Goal: Contribute content: Contribute content

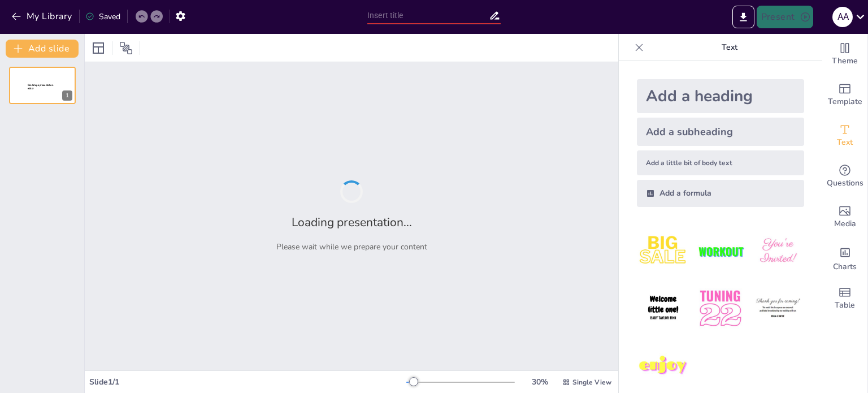
type input "Etika dalam Kecerdasan Artifisial: Prinsip Penggunaan Bertanggung Jawab"
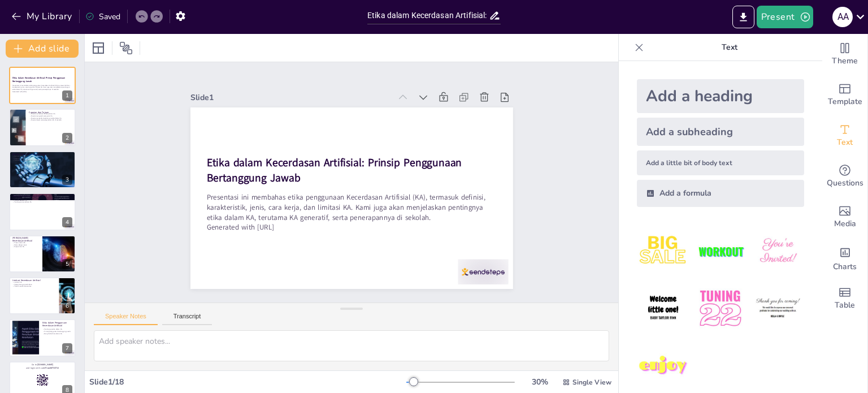
checkbox input "true"
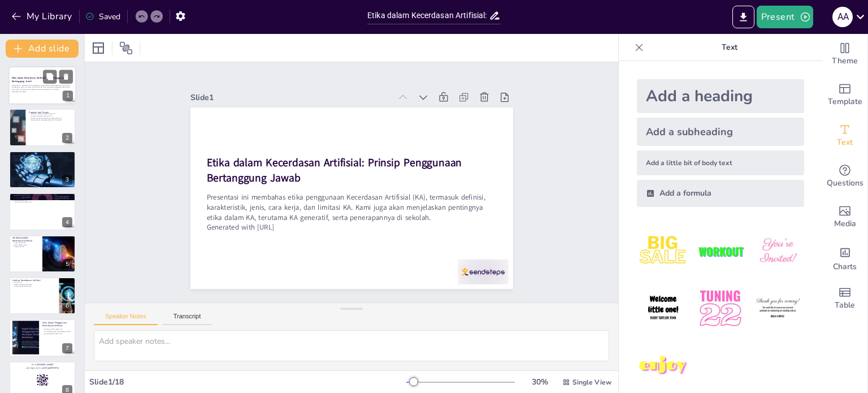
checkbox input "true"
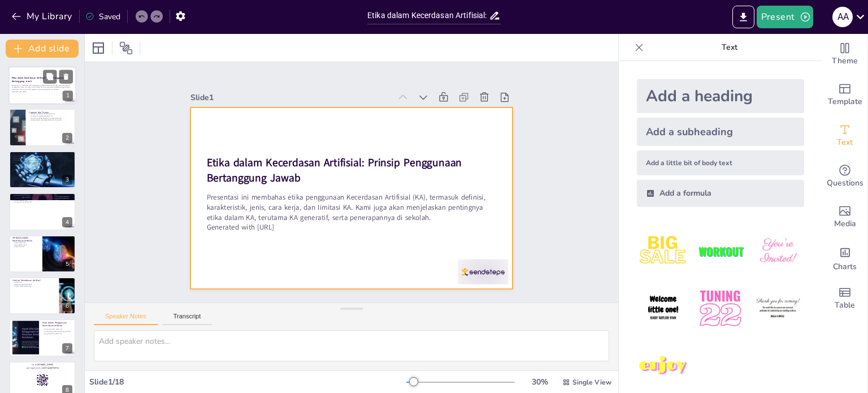
checkbox input "true"
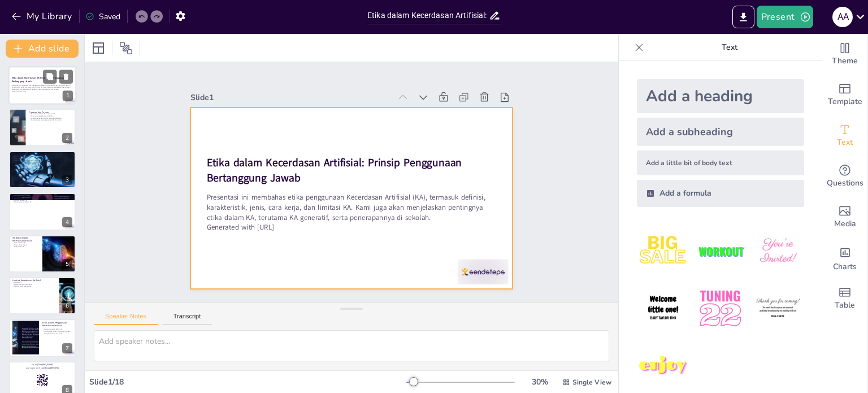
checkbox input "true"
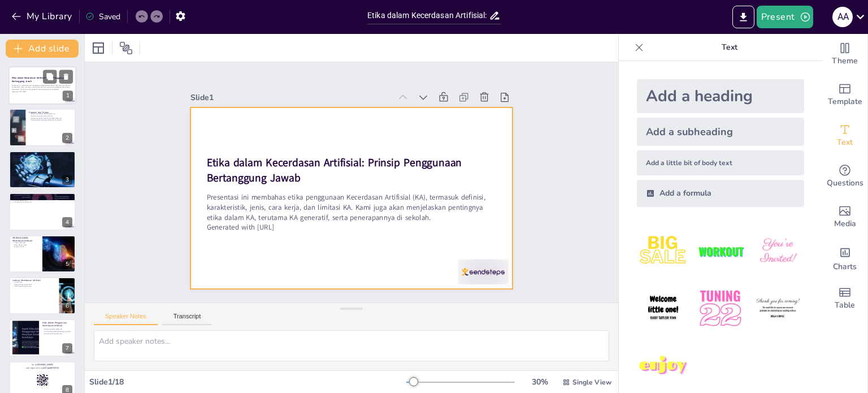
checkbox input "true"
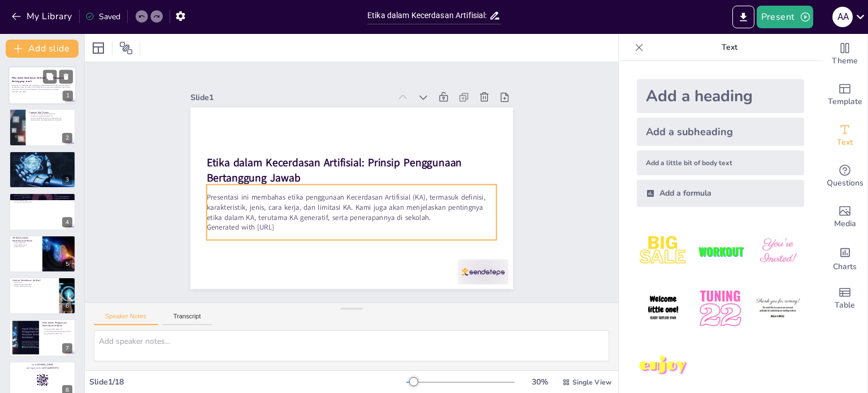
click at [35, 84] on p "Presentasi ini membahas etika penggunaan Kecerdasan Artifisial (KA), termasuk d…" at bounding box center [42, 87] width 61 height 6
checkbox input "true"
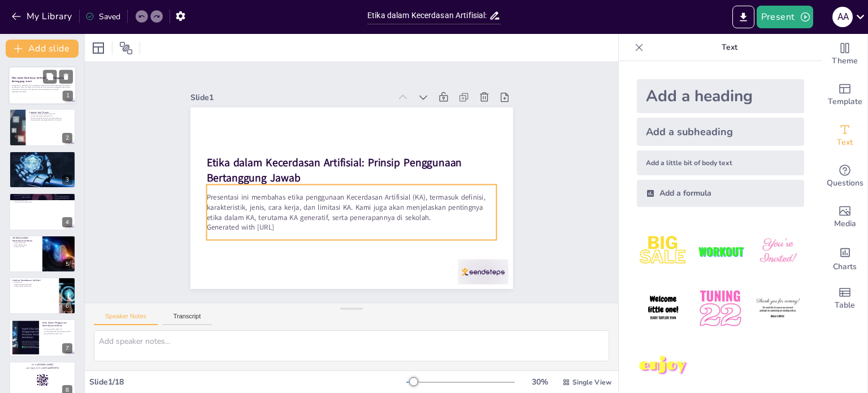
checkbox input "true"
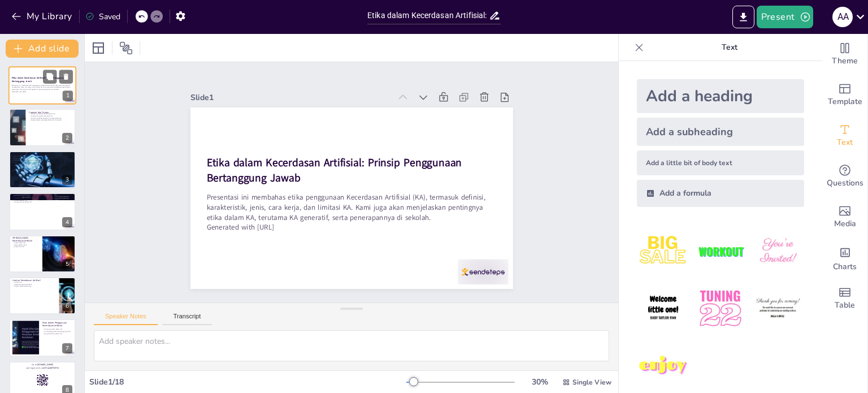
type textarea "Peserta diharapkan untuk memahami apa itu Kecerdasan Artifisial dan bagaimana k…"
checkbox input "true"
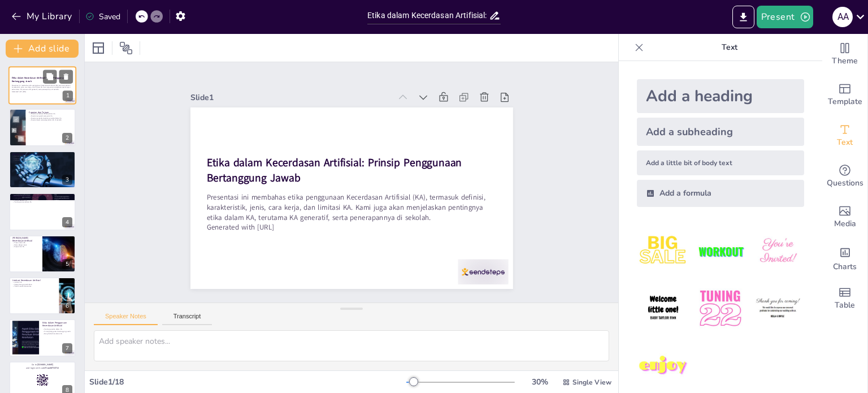
checkbox input "true"
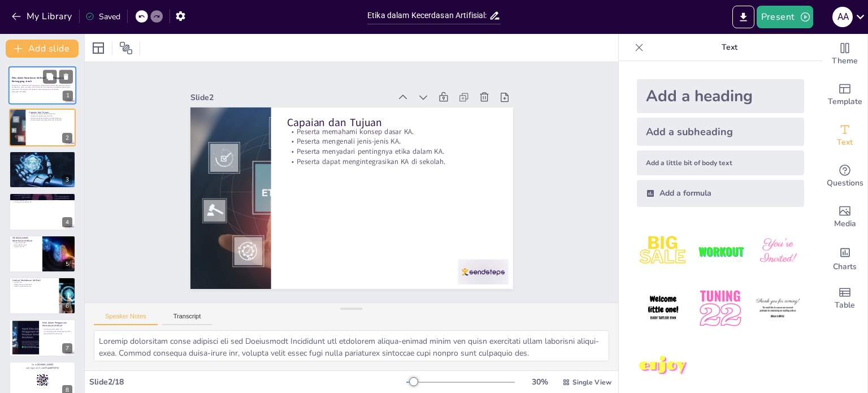
checkbox input "true"
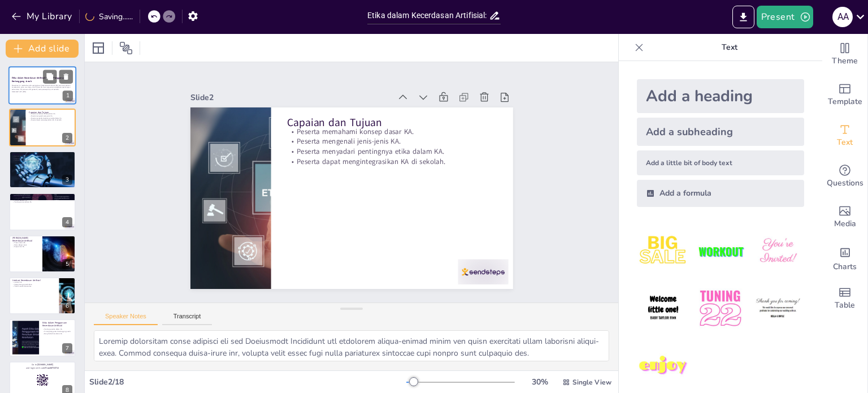
type textarea "Memahami definisi Kecerdasan Artifisial sangat penting untuk menempatkan teknol…"
checkbox input "true"
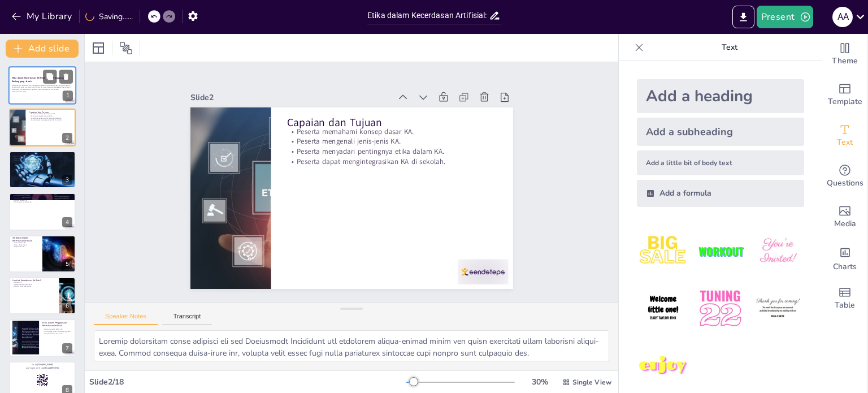
checkbox input "true"
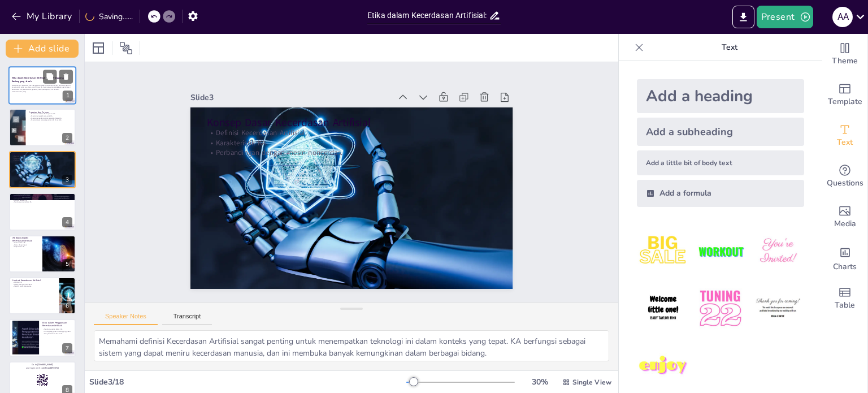
checkbox input "true"
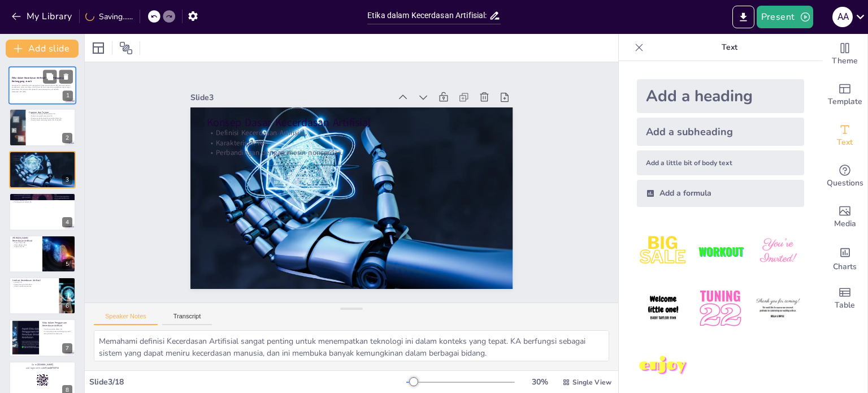
type textarea "Mengenali berbagai jenis Kecerdasan Artifisial sangat penting untuk memahami ba…"
checkbox input "true"
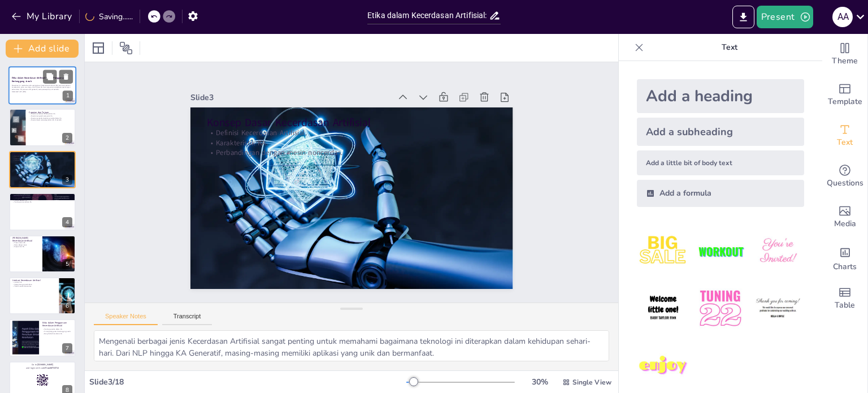
checkbox input "true"
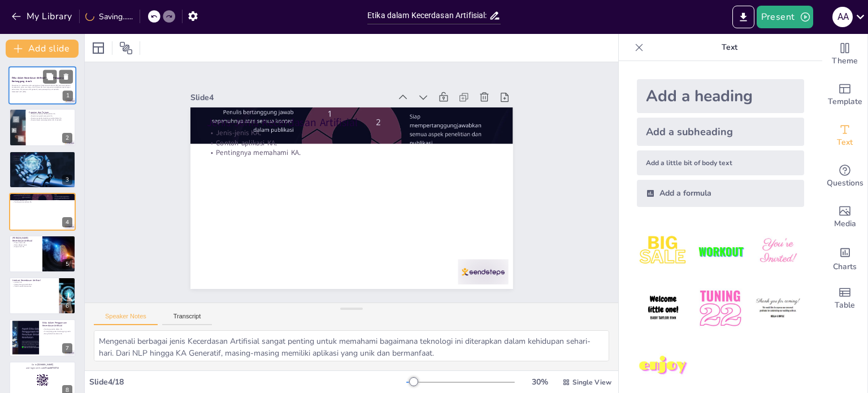
checkbox input "true"
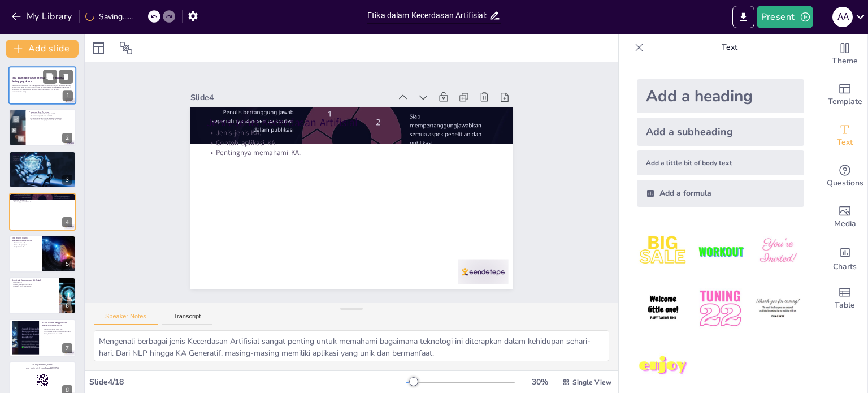
type textarea "Memahami proses utama dalam Kecerdasan Artifisial membantu peserta untuk meliha…"
checkbox input "true"
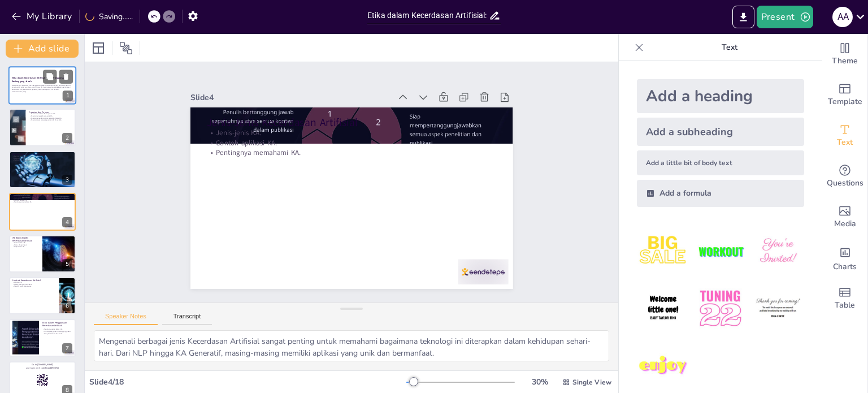
checkbox input "true"
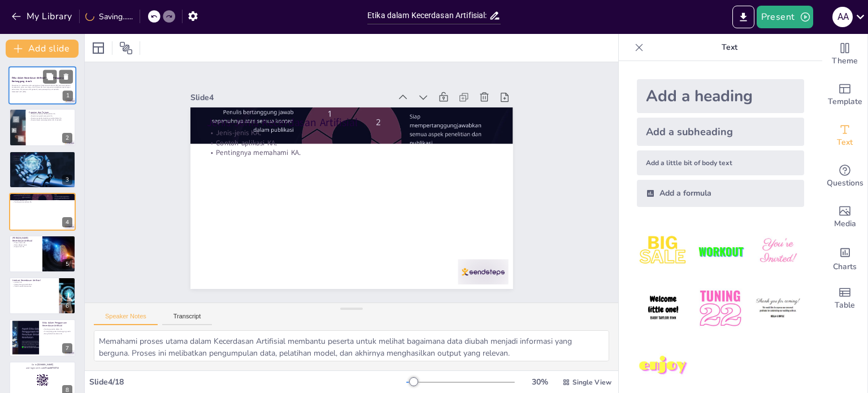
checkbox input "true"
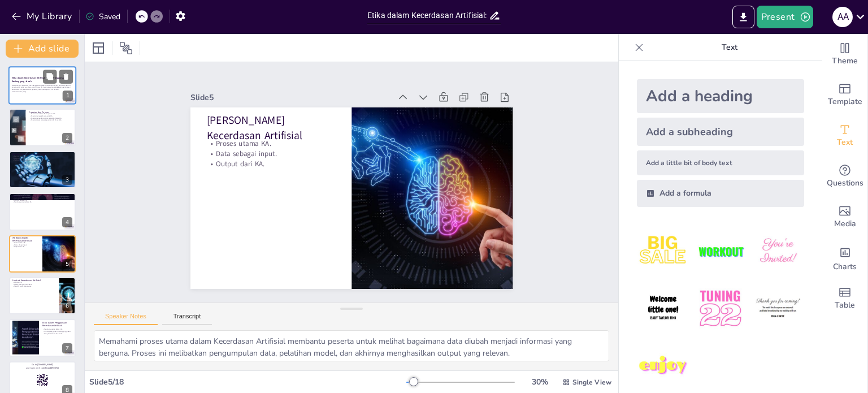
type textarea "Memahami limitasi Kecerdasan Artifisial penting agar peserta tidak memiliki eks…"
checkbox input "true"
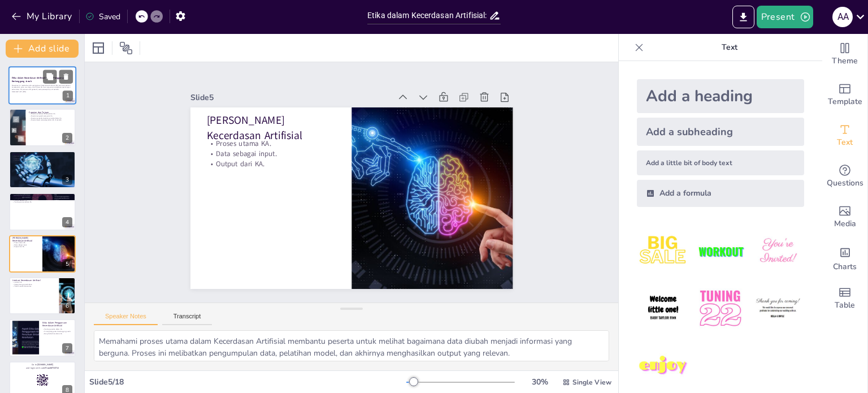
checkbox input "true"
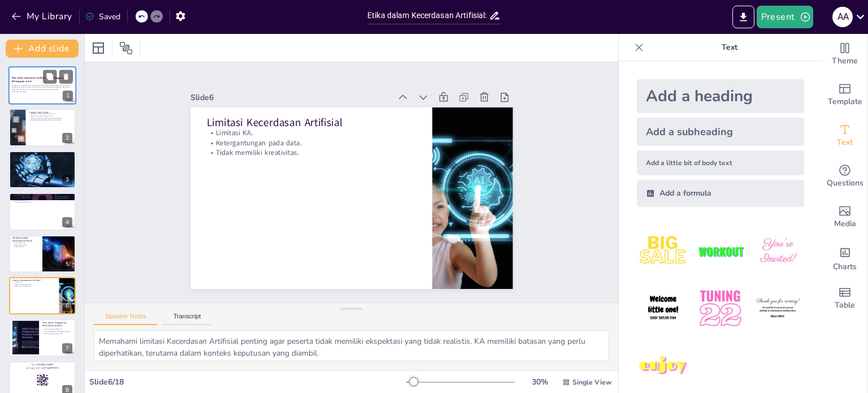
checkbox input "true"
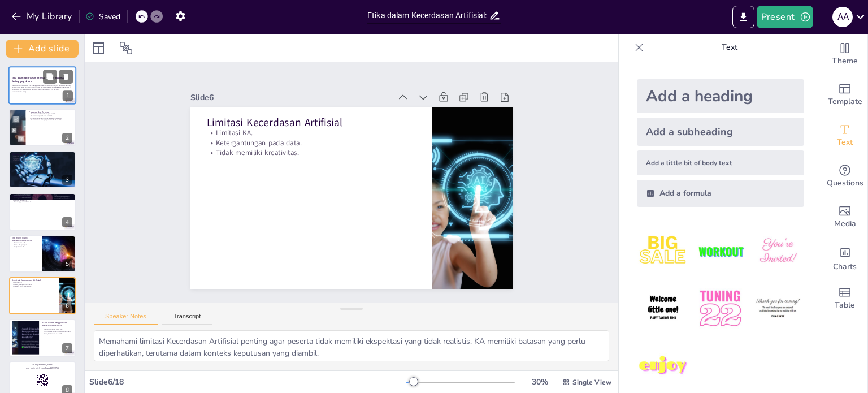
type textarea "Etika dalam Kecerdasan Artifisial sangat penting mengingat dampaknya yang luas.…"
checkbox input "true"
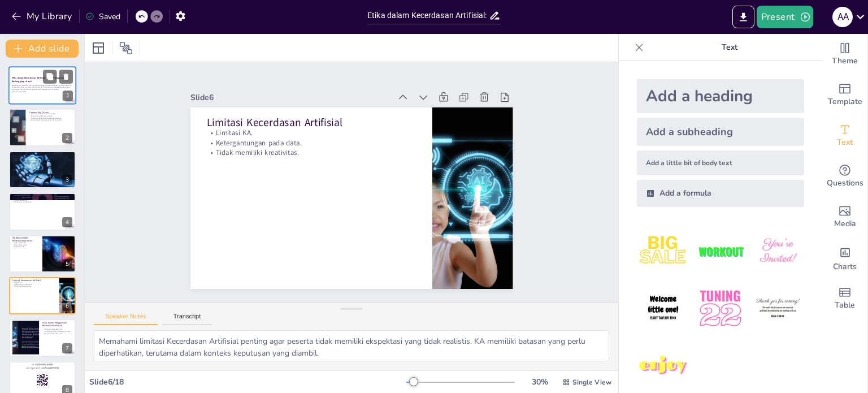
checkbox input "true"
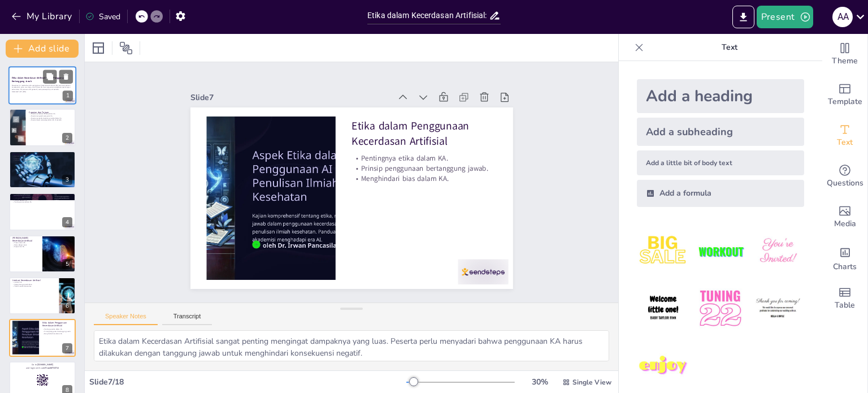
checkbox input "true"
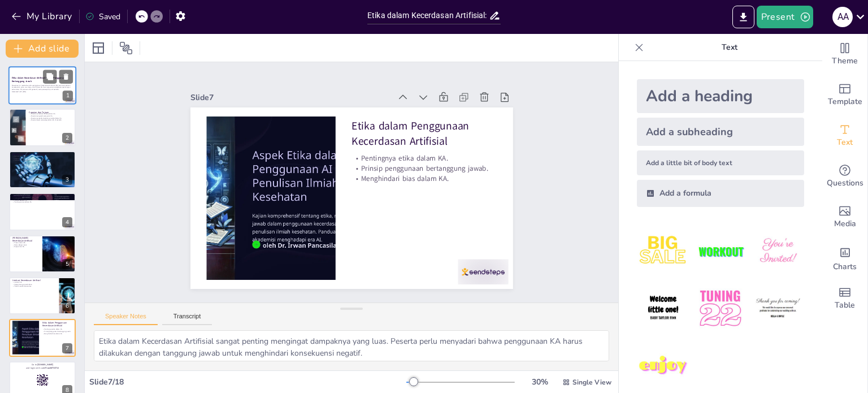
checkbox input "true"
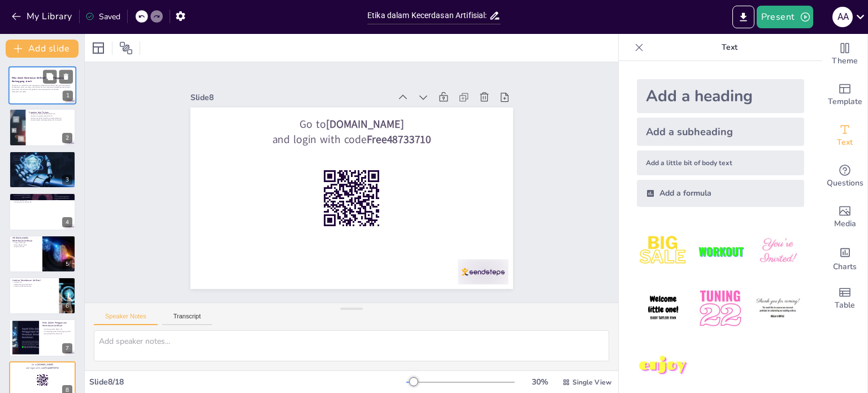
checkbox input "true"
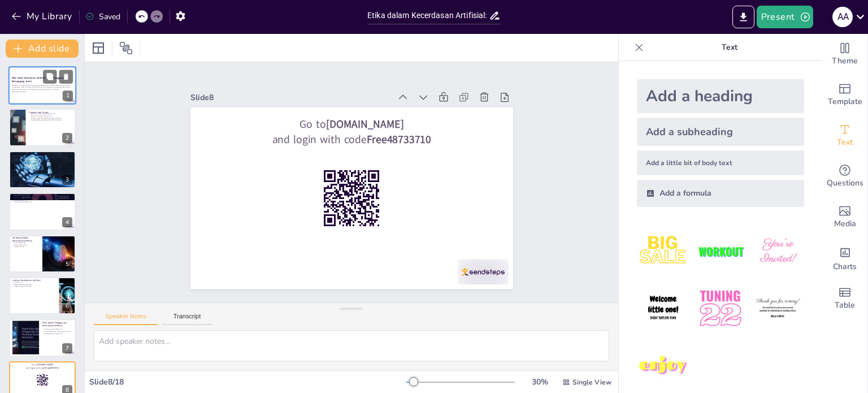
checkbox input "true"
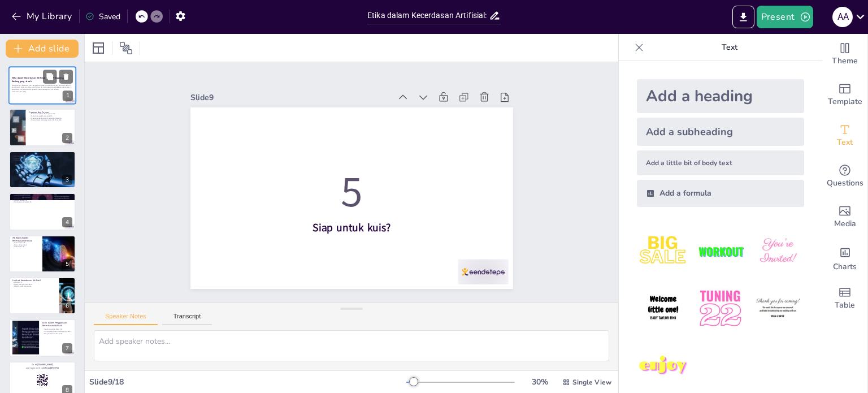
checkbox input "true"
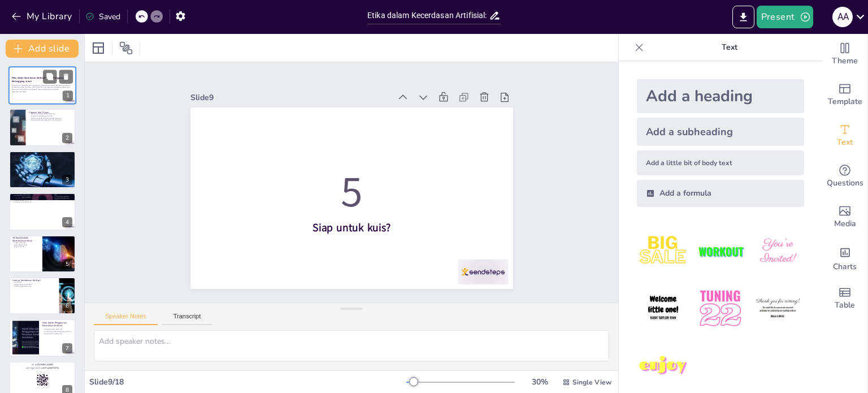
type textarea "Jawaban yang benar adalah A) Sistem yang meniru kecerdasan manusia. Ini sesuai …"
checkbox input "true"
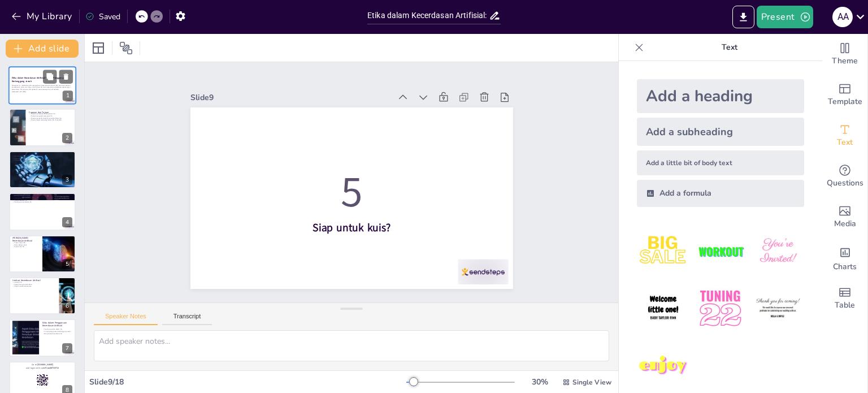
checkbox input "true"
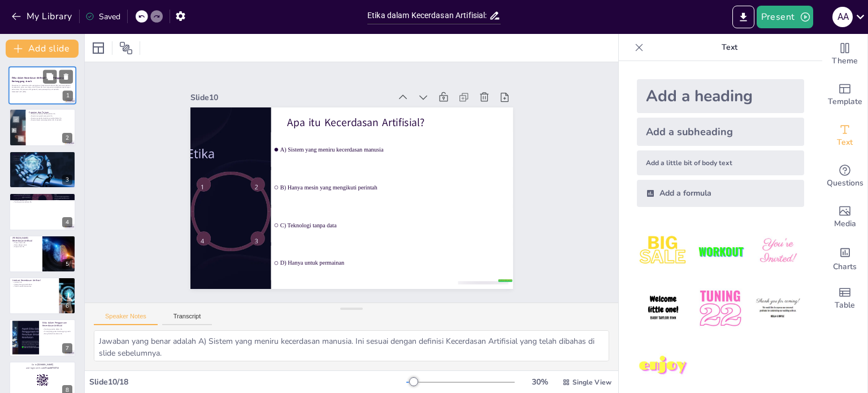
checkbox input "true"
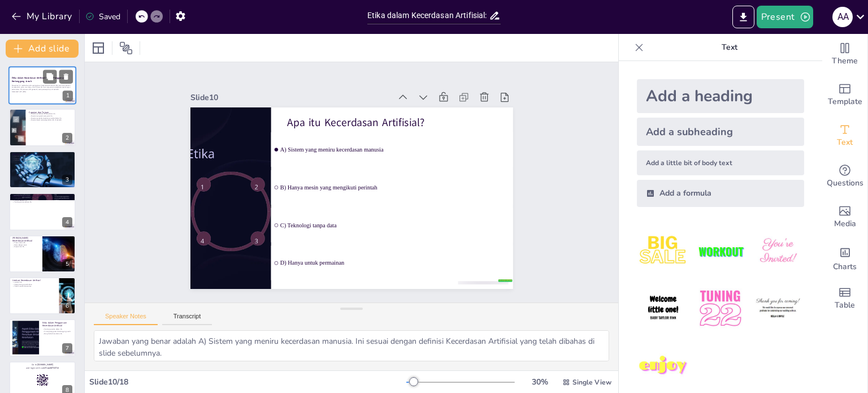
checkbox input "true"
type textarea "Jawaban yang benar adalah B) Mampu beradaptasi. Karakteristik ini merupakan sal…"
checkbox input "true"
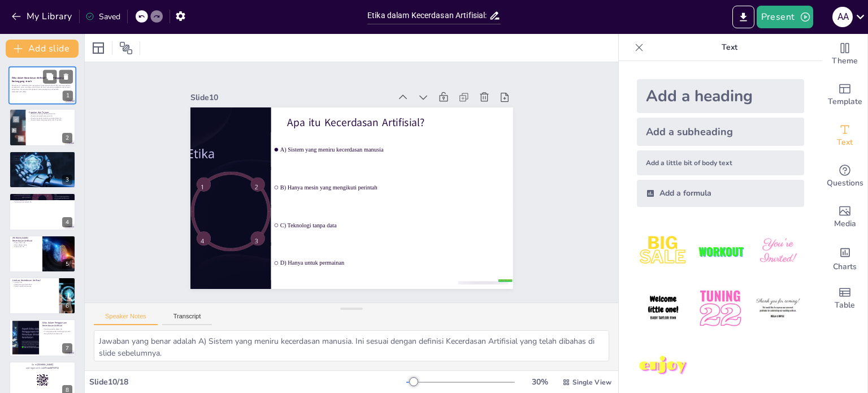
checkbox input "true"
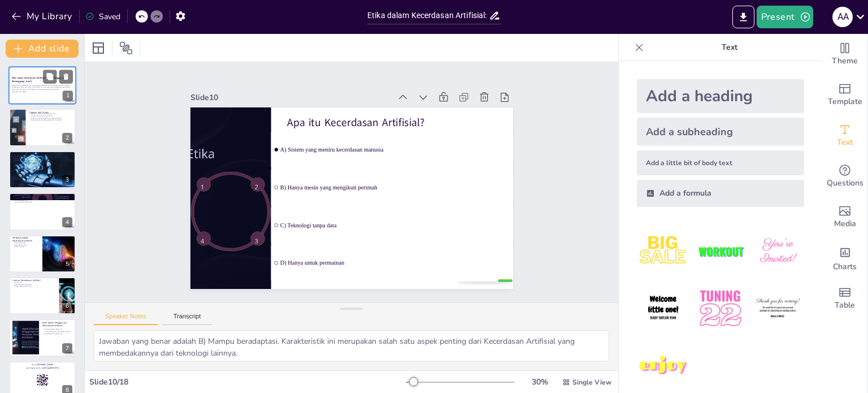
checkbox input "true"
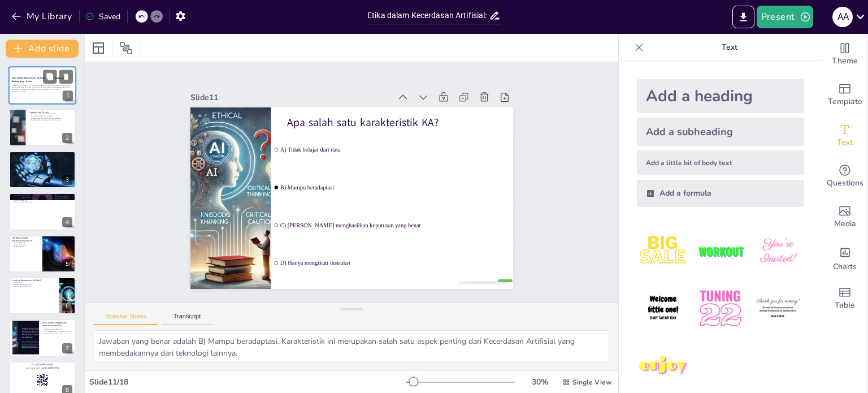
checkbox input "true"
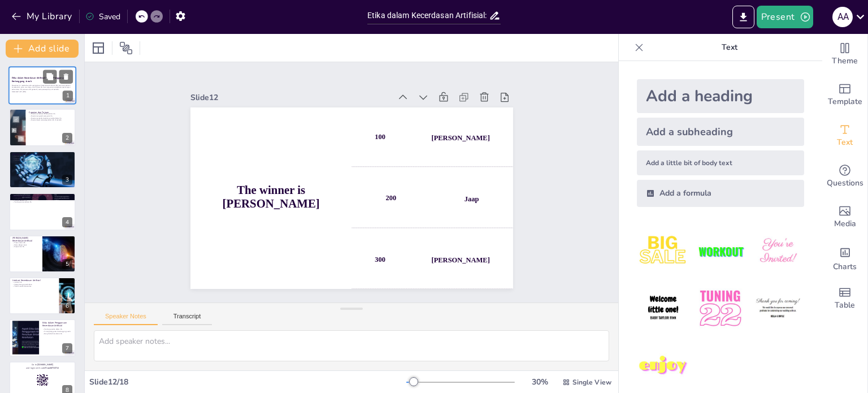
checkbox input "true"
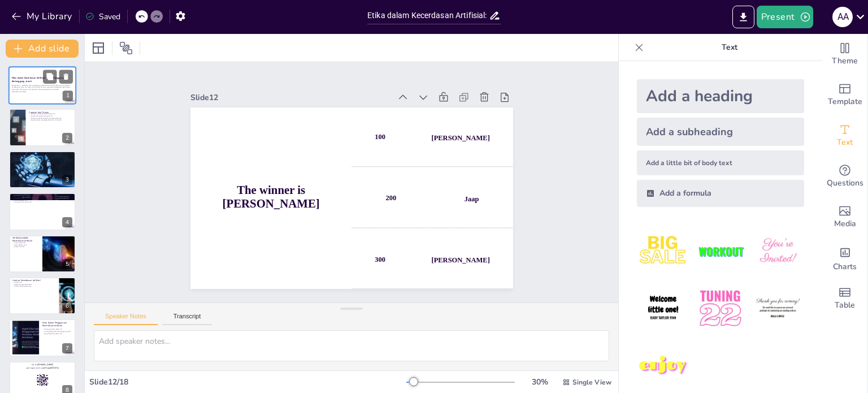
type textarea "Jawaban yang benar adalah A) Menghasilkan data baru. KA Generatif memiliki kema…"
checkbox input "true"
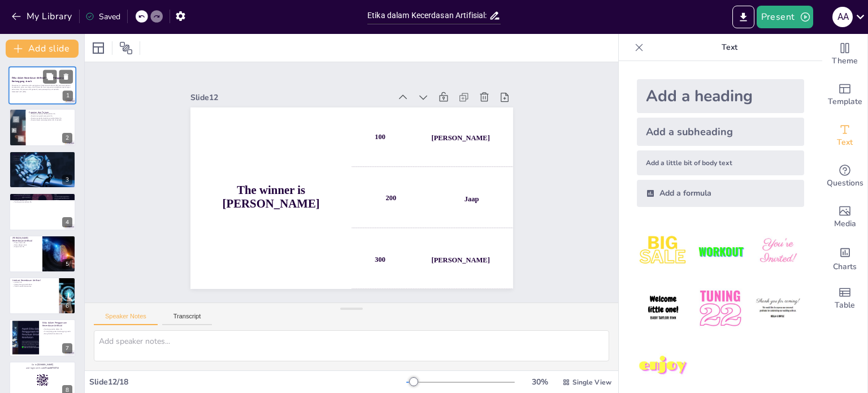
checkbox input "true"
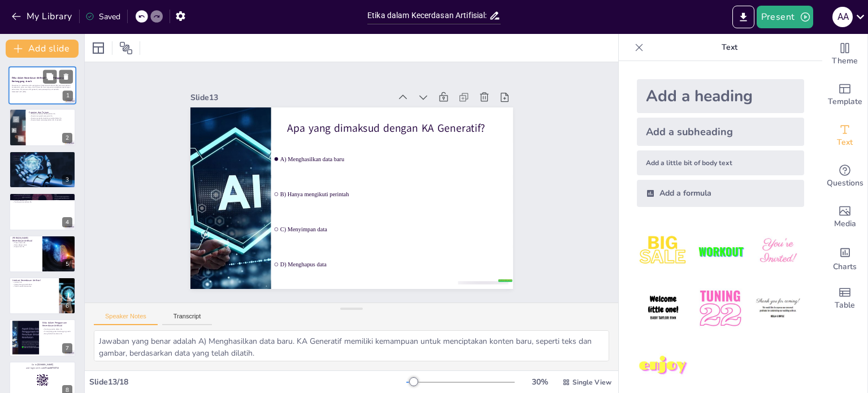
checkbox input "true"
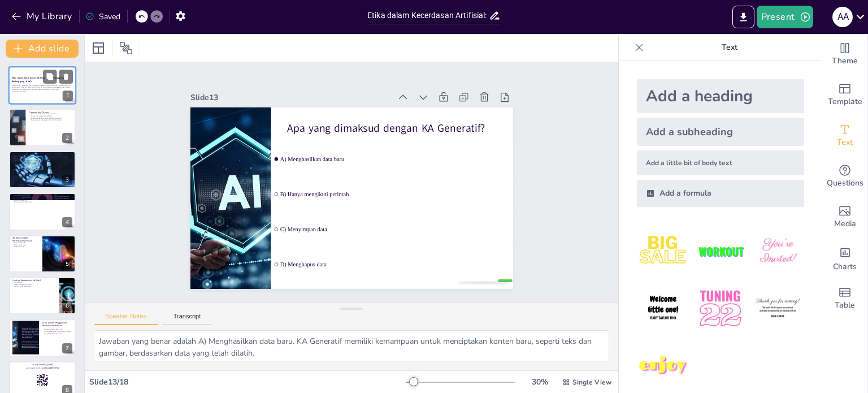
checkbox input "true"
type textarea "Jawaban yang benar adalah A) Transparansi. Transparansi sangat penting dalam et…"
checkbox input "true"
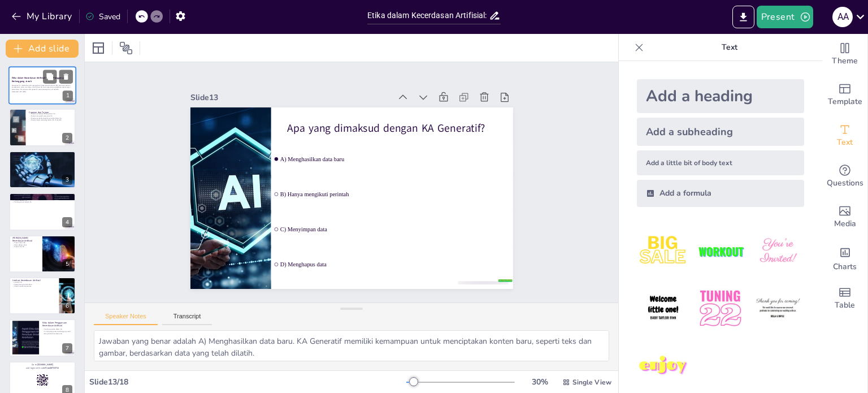
checkbox input "true"
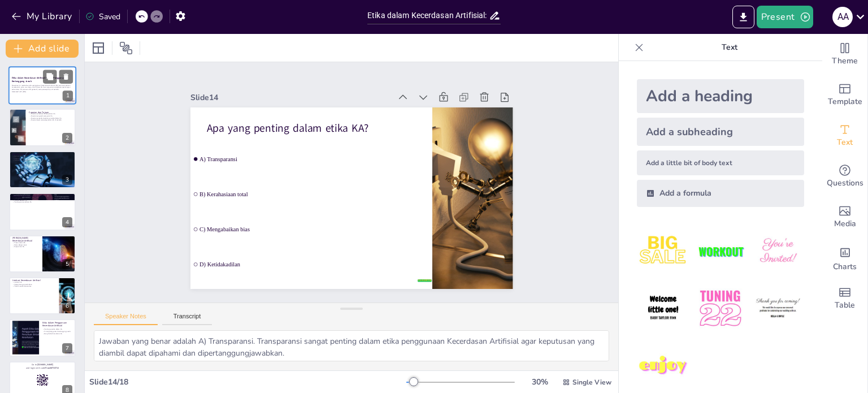
checkbox input "true"
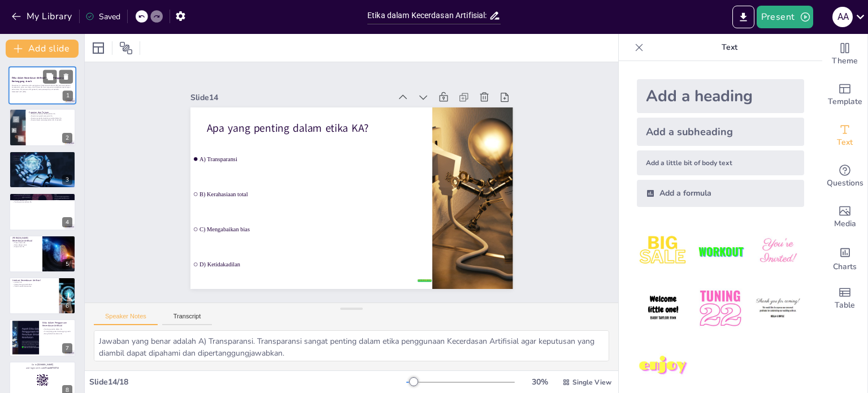
checkbox input "true"
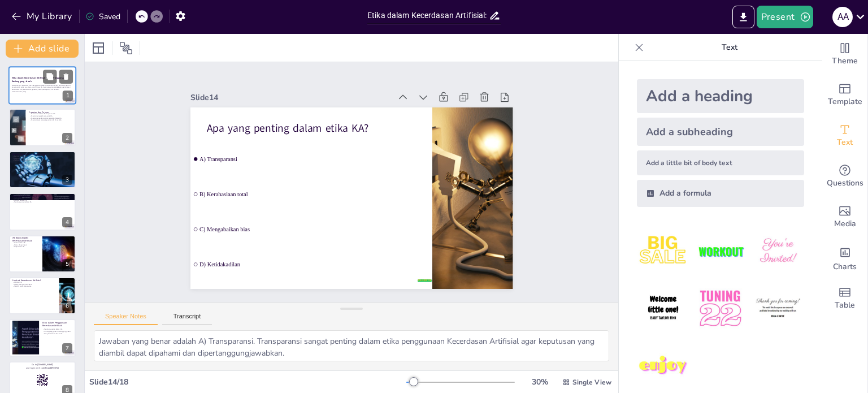
checkbox input "true"
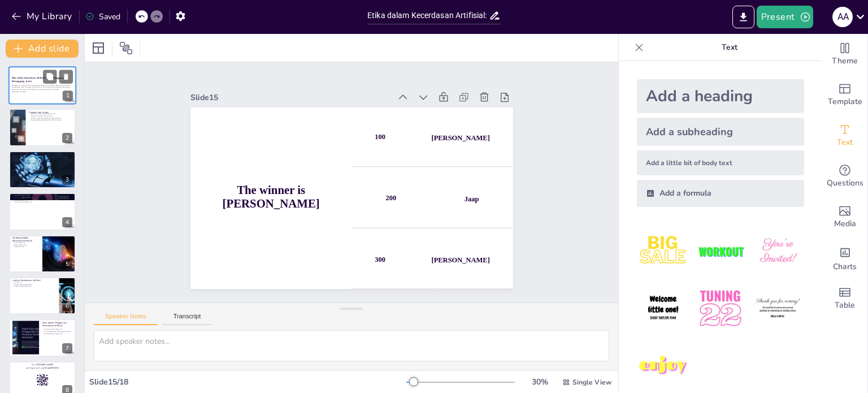
checkbox input "true"
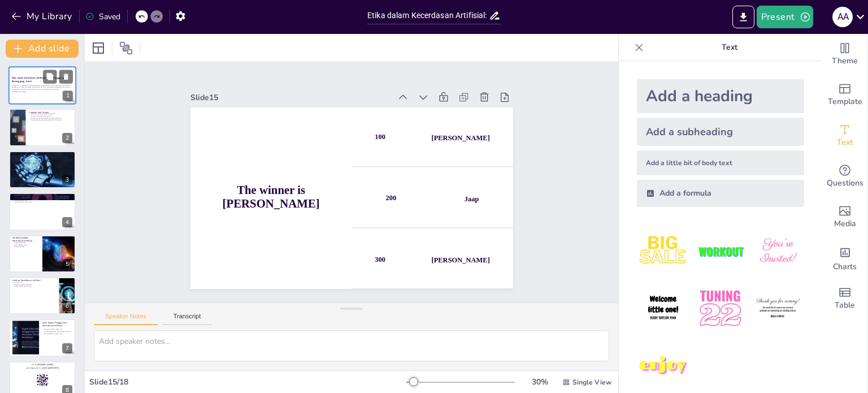
type textarea "Jawaban yang benar adalah A) Bias dalam data. Menghindari bias sangat penting u…"
checkbox input "true"
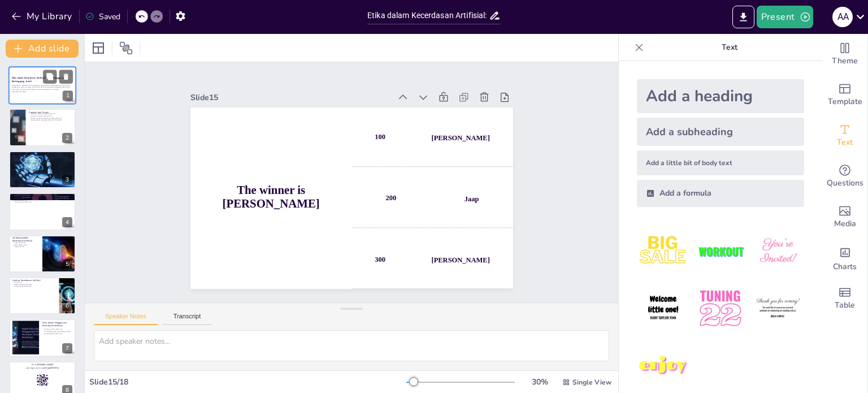
checkbox input "true"
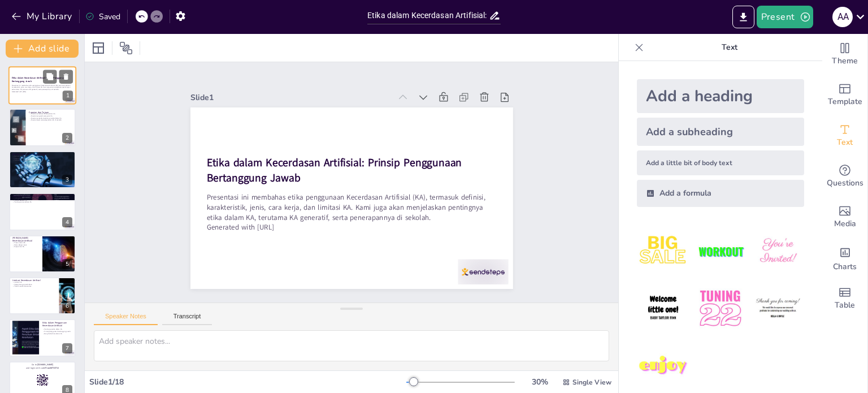
click at [35, 84] on p "Presentasi ini membahas etika penggunaan Kecerdasan Artifisial (KA), termasuk d…" at bounding box center [42, 87] width 61 height 6
click at [46, 139] on div at bounding box center [42, 127] width 68 height 38
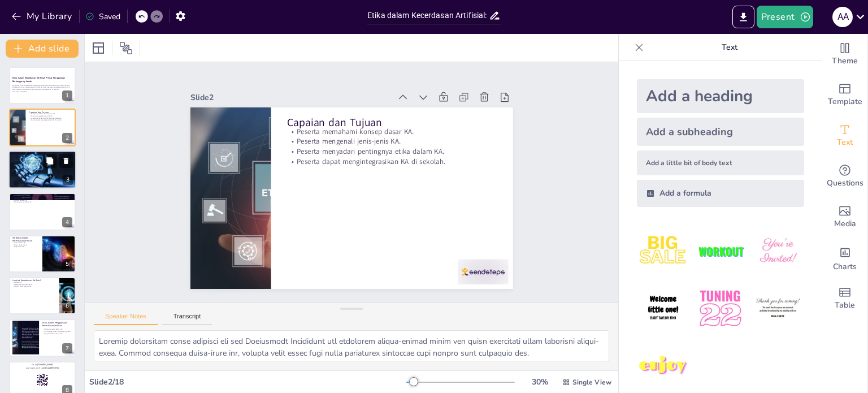
click at [41, 164] on div at bounding box center [42, 169] width 68 height 45
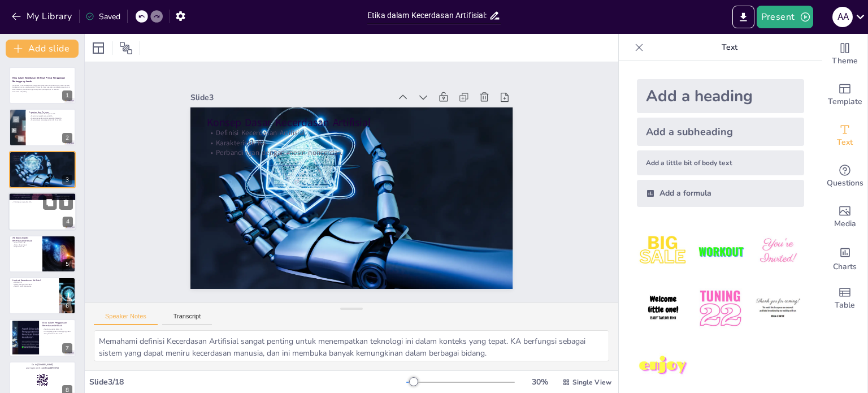
click at [34, 219] on div at bounding box center [42, 211] width 68 height 38
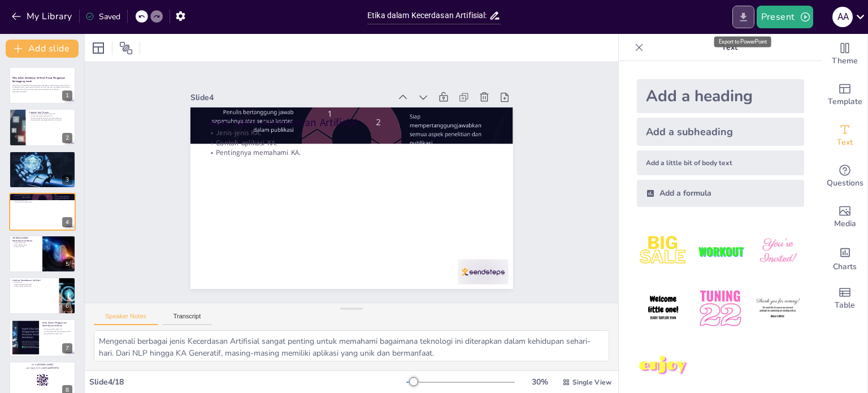
click at [733, 24] on button "Export to PowerPoint" at bounding box center [743, 17] width 22 height 23
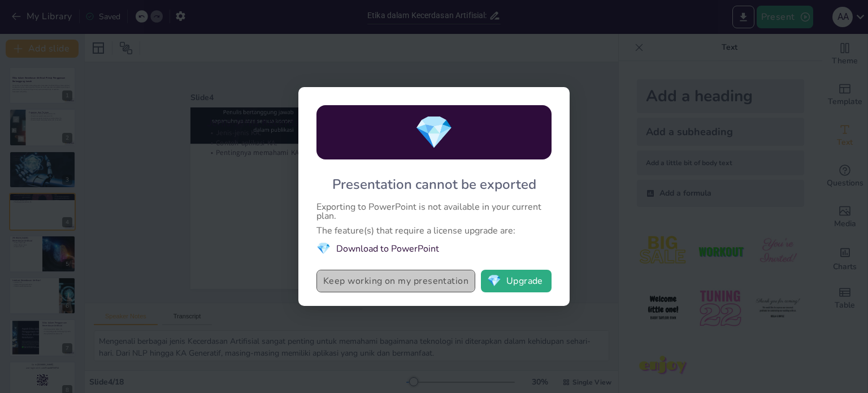
click at [420, 278] on button "Keep working on my presentation" at bounding box center [395, 280] width 159 height 23
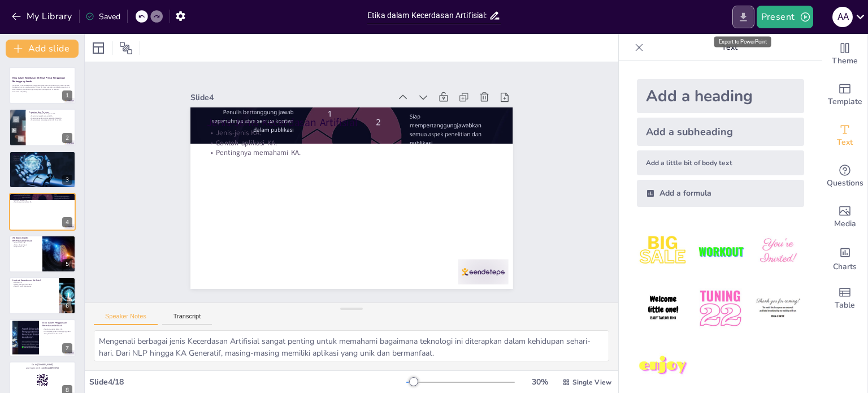
click at [748, 20] on icon "Export to PowerPoint" at bounding box center [743, 17] width 12 height 12
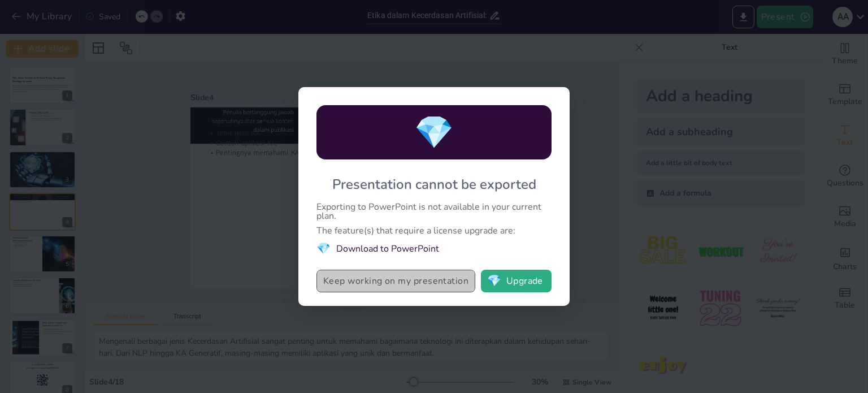
click at [442, 286] on button "Keep working on my presentation" at bounding box center [395, 280] width 159 height 23
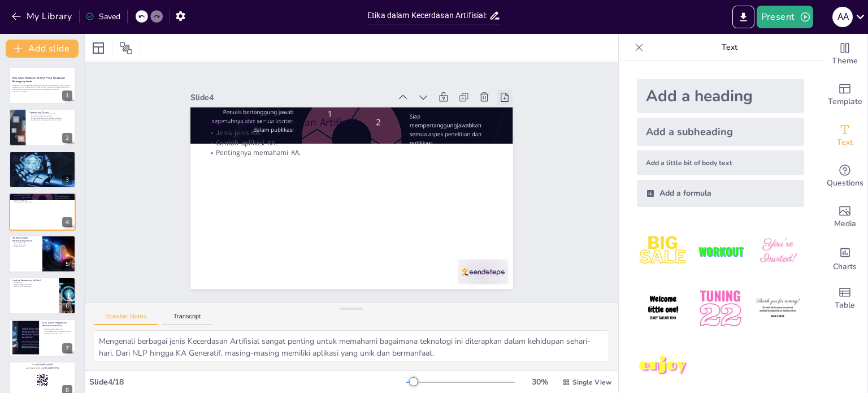
click at [507, 107] on icon at bounding box center [513, 113] width 12 height 12
click at [568, 136] on div "Slide 1 Etika dalam Kecerdasan Artifisial: Prinsip Penggunaan Bertanggung Jawab…" at bounding box center [350, 182] width 555 height 294
click at [744, 15] on icon "Export to PowerPoint" at bounding box center [742, 16] width 7 height 8
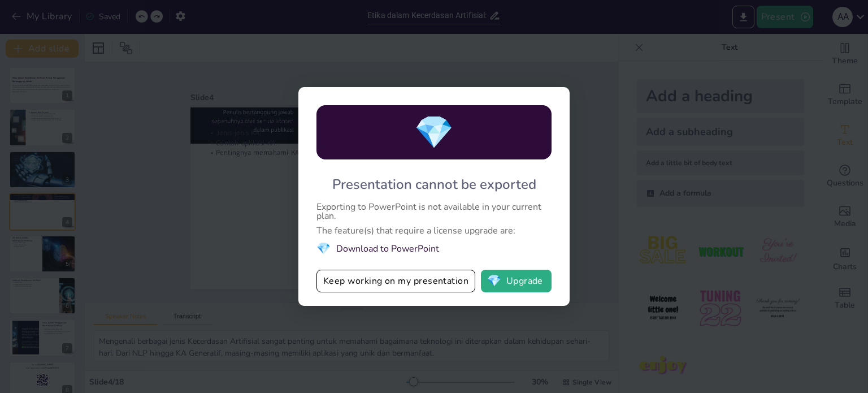
click at [442, 140] on span "💎" at bounding box center [434, 132] width 40 height 43
click at [397, 343] on div "💎 Presentation cannot be exported Exporting to PowerPoint is not available in y…" at bounding box center [434, 196] width 868 height 393
click at [424, 281] on button "Keep working on my presentation" at bounding box center [395, 280] width 159 height 23
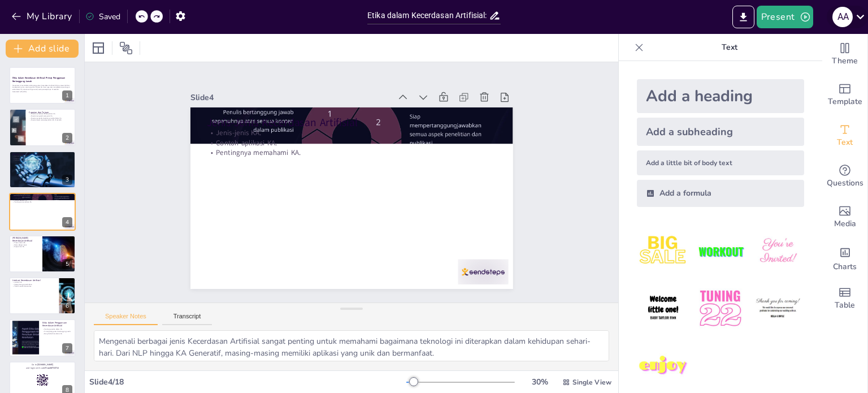
click at [863, 19] on icon at bounding box center [859, 16] width 15 height 15
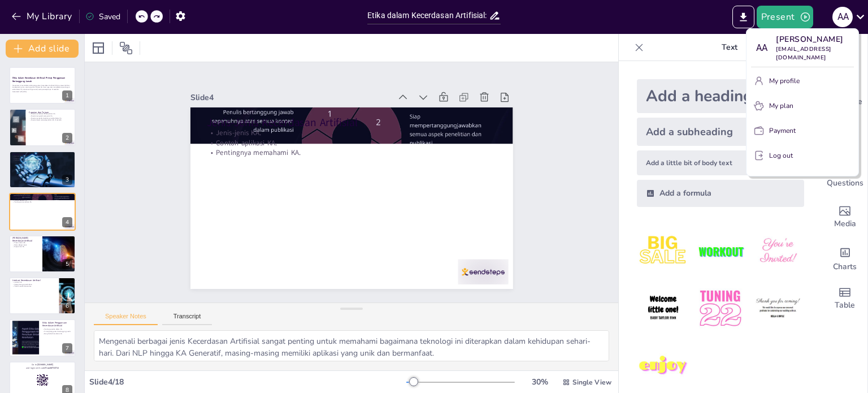
click at [548, 228] on div at bounding box center [434, 196] width 868 height 393
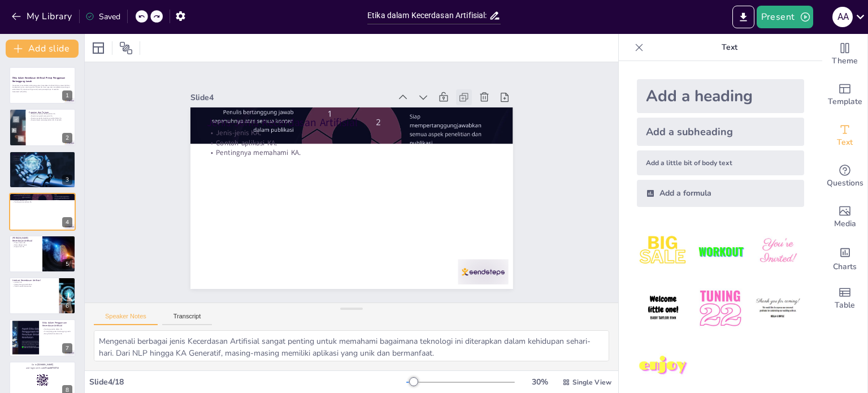
click at [458, 92] on icon at bounding box center [463, 97] width 11 height 11
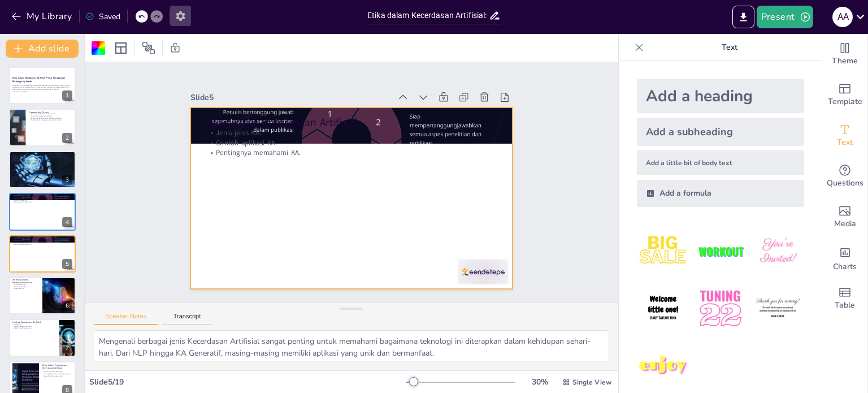
click at [181, 18] on icon "button" at bounding box center [181, 16] width 12 height 12
click at [183, 19] on icon "button" at bounding box center [181, 16] width 12 height 12
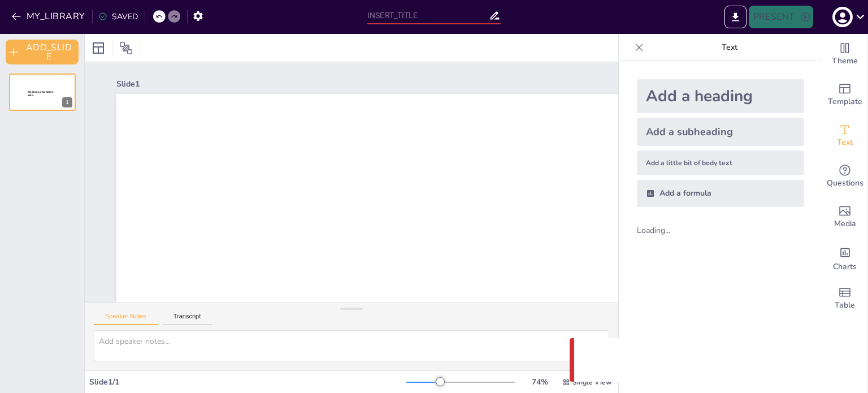
type input "Etika dalam Kecerdasan Artifisial: Prinsip Penggunaan Bertanggung Jawab"
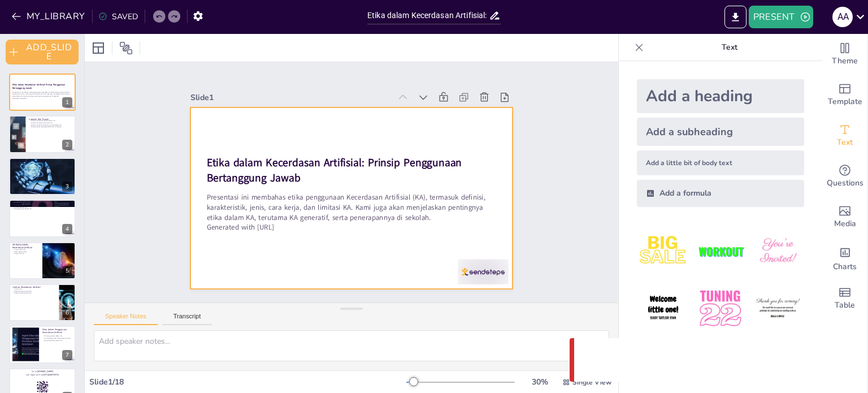
checkbox input "true"
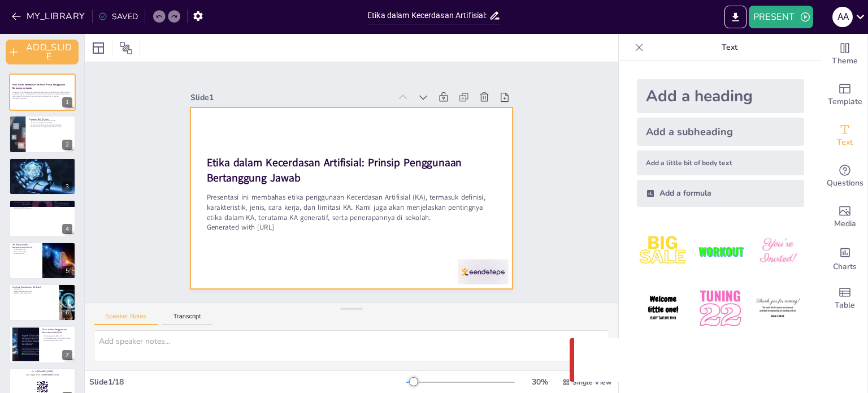
checkbox input "true"
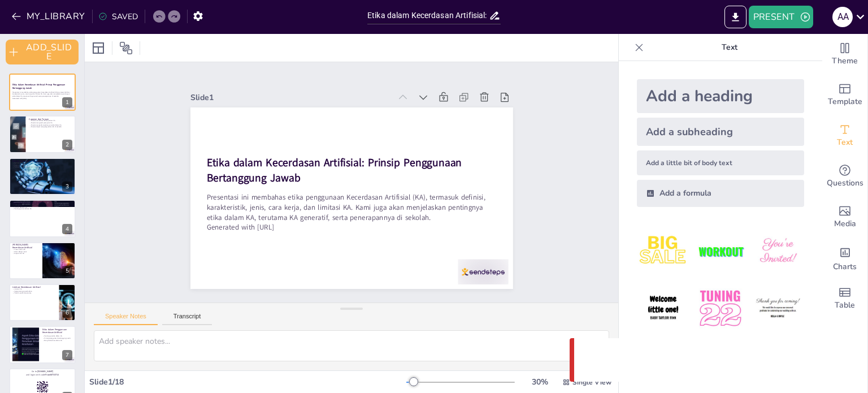
checkbox input "true"
